Goal: Task Accomplishment & Management: Manage account settings

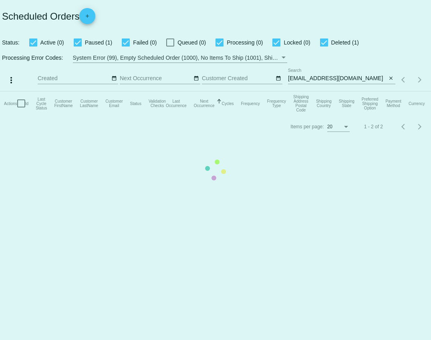
click at [355, 91] on mat-table "Actions Id Last Cycle Status Customer FirstName Customer LastName Customer Emai…" at bounding box center [215, 103] width 431 height 24
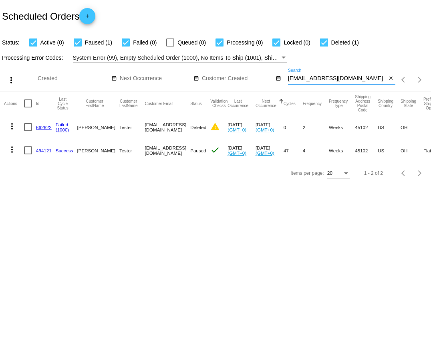
drag, startPoint x: 355, startPoint y: 81, endPoint x: 287, endPoint y: 81, distance: 68.5
click at [287, 81] on div "more_vert Aug Jan Feb Mar [DATE]" at bounding box center [215, 77] width 431 height 28
paste input "[EMAIL_ADDRESS]"
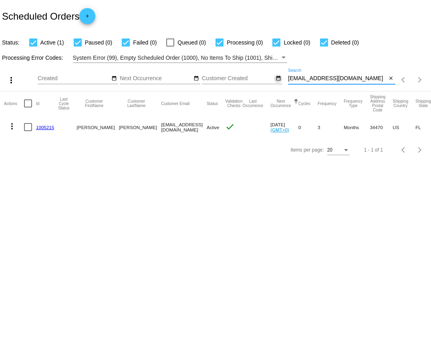
drag, startPoint x: 342, startPoint y: 78, endPoint x: 282, endPoint y: 77, distance: 59.7
click at [282, 77] on div "more_vert Aug Jan Feb Mar [DATE]" at bounding box center [215, 77] width 431 height 28
paste input "[EMAIL_ADDRESS]"
type input "[EMAIL_ADDRESS][DOMAIN_NAME]"
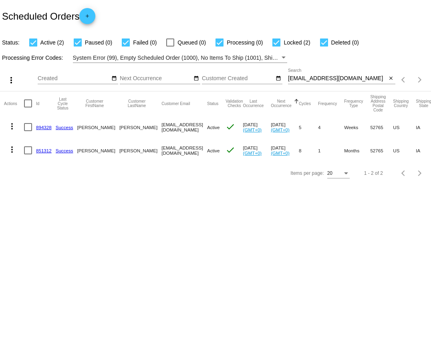
click at [47, 128] on link "894328" at bounding box center [44, 127] width 16 height 5
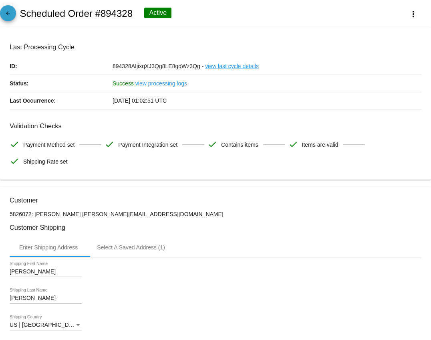
click at [6, 16] on mat-icon "arrow_back" at bounding box center [8, 15] width 10 height 10
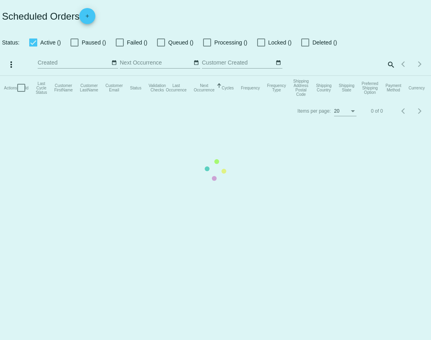
checkbox input "true"
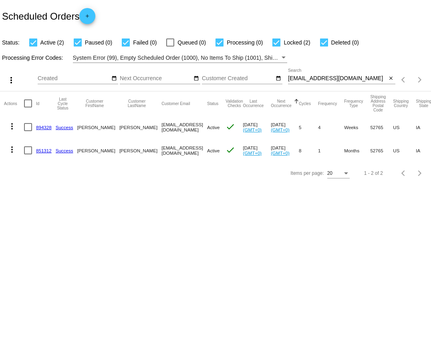
click at [42, 126] on link "894328" at bounding box center [44, 127] width 16 height 5
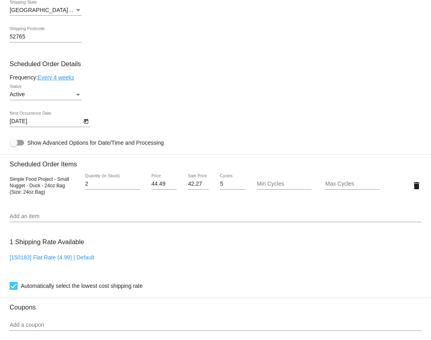
scroll to position [434, 0]
